Goal: Task Accomplishment & Management: Use online tool/utility

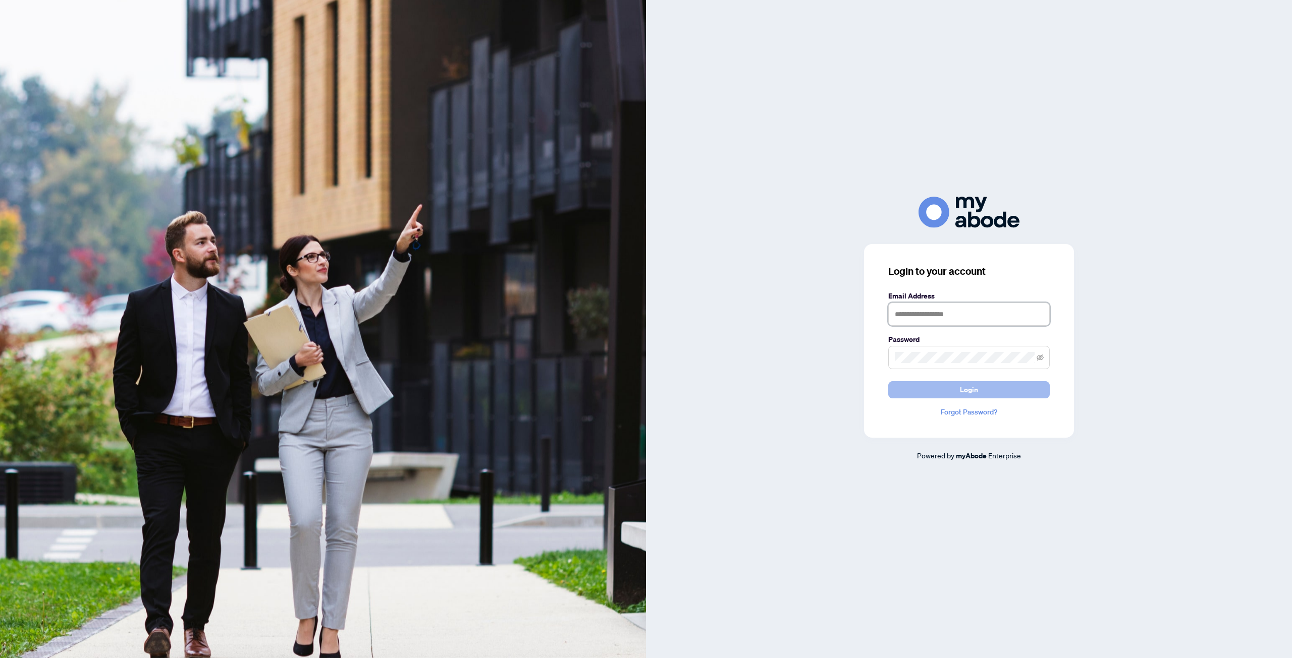
type input "**********"
click at [976, 389] on span "Login" at bounding box center [969, 390] width 18 height 16
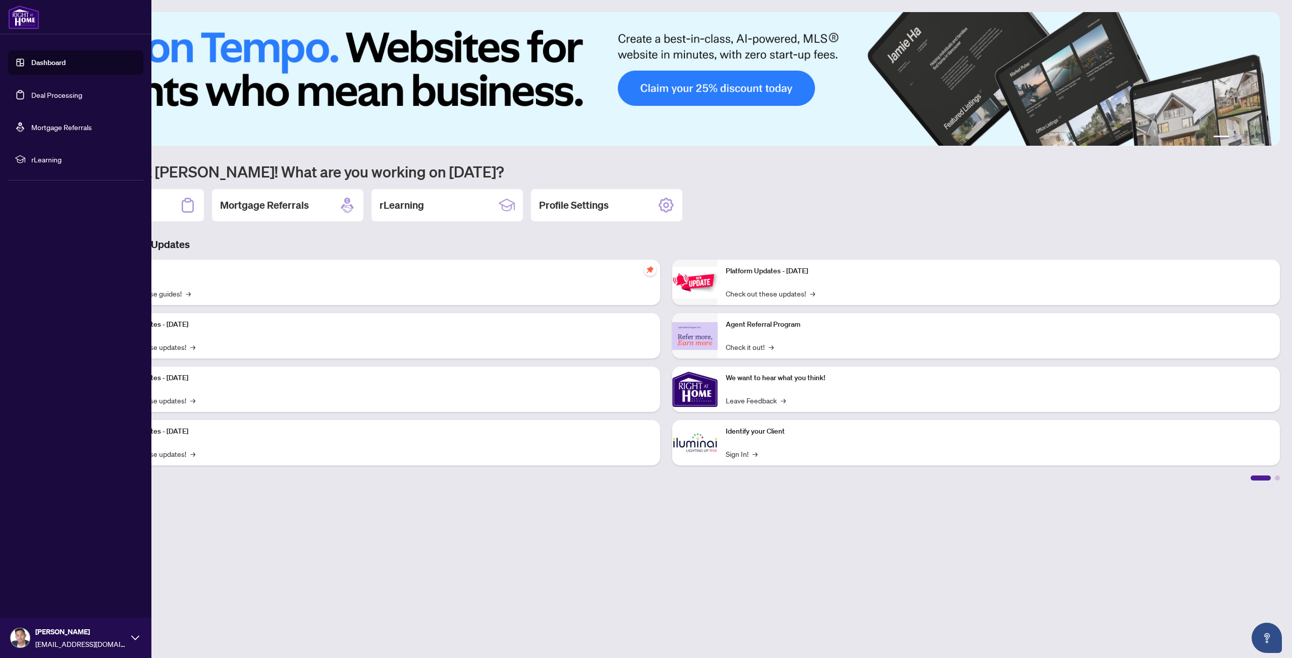
click at [43, 99] on link "Deal Processing" at bounding box center [56, 94] width 51 height 9
